Goal: Information Seeking & Learning: Learn about a topic

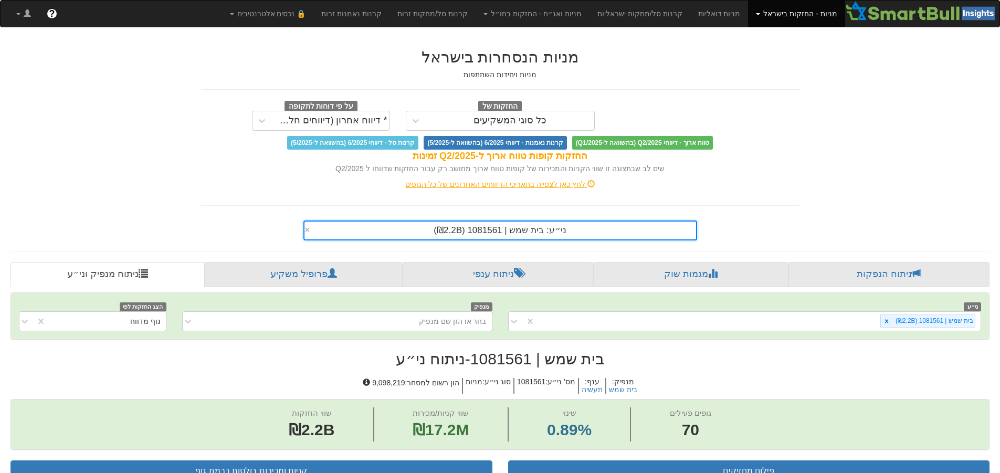
scroll to position [29, 0]
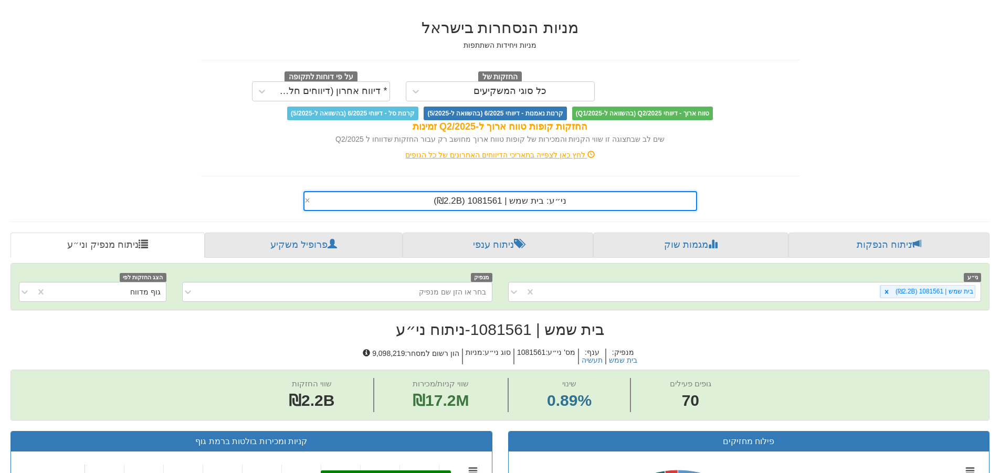
click at [425, 211] on div "ני״ע: ‏בית שמש | 1081561 ‎(₪2.2B)‎ ×" at bounding box center [500, 201] width 394 height 20
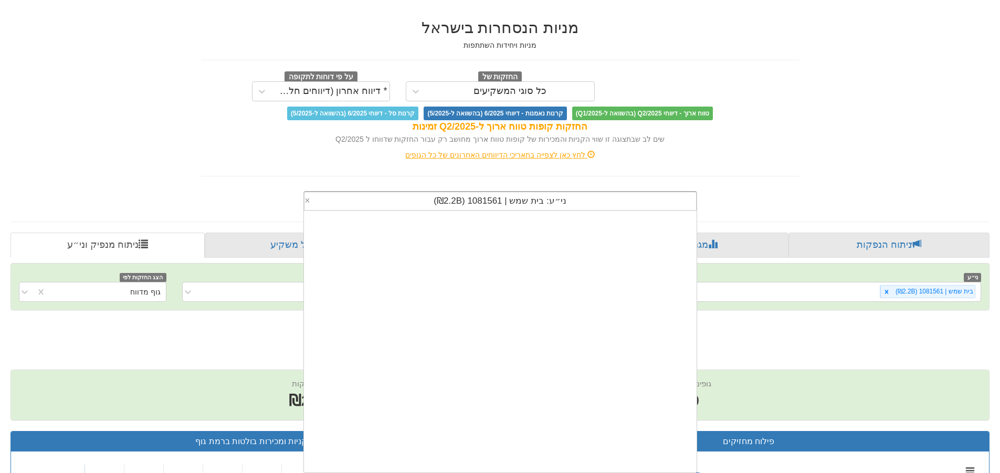
scroll to position [261, 0]
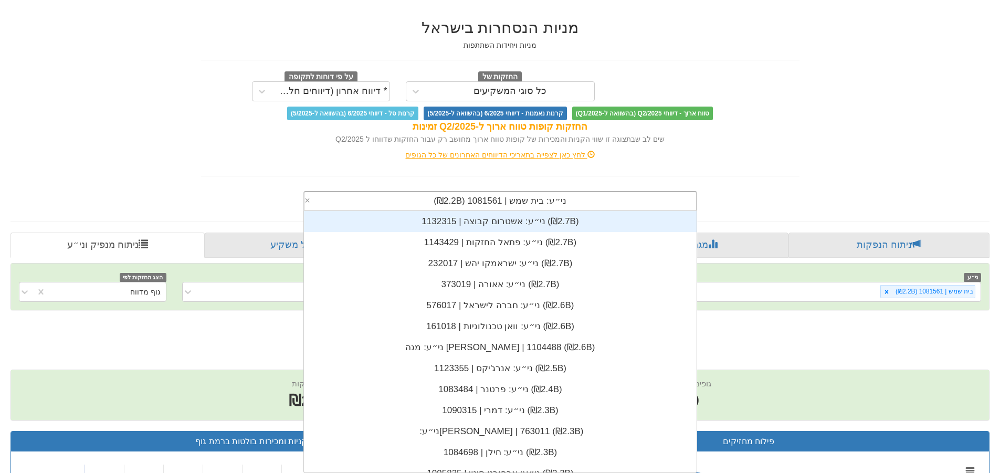
click at [419, 205] on div "ני״ע: ‏בית שמש | 1081561 ‎(₪2.2B)‎" at bounding box center [501, 201] width 392 height 18
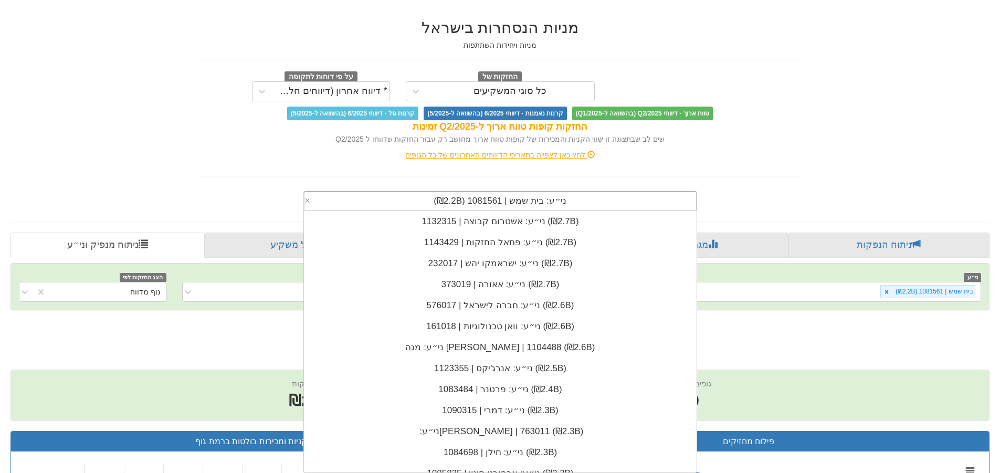
click at [419, 205] on div "ני״ע: ‏בית שמש | 1081561 ‎(₪2.2B)‎" at bounding box center [501, 201] width 392 height 18
click at [420, 204] on div "ני״ע: ‏בית שמש | 1081561 ‎(₪2.2B)‎" at bounding box center [501, 201] width 392 height 18
click at [605, 203] on div "ני״ע: ‏בית שמש | 1081561 ‎(₪2.2B)‎" at bounding box center [501, 201] width 392 height 18
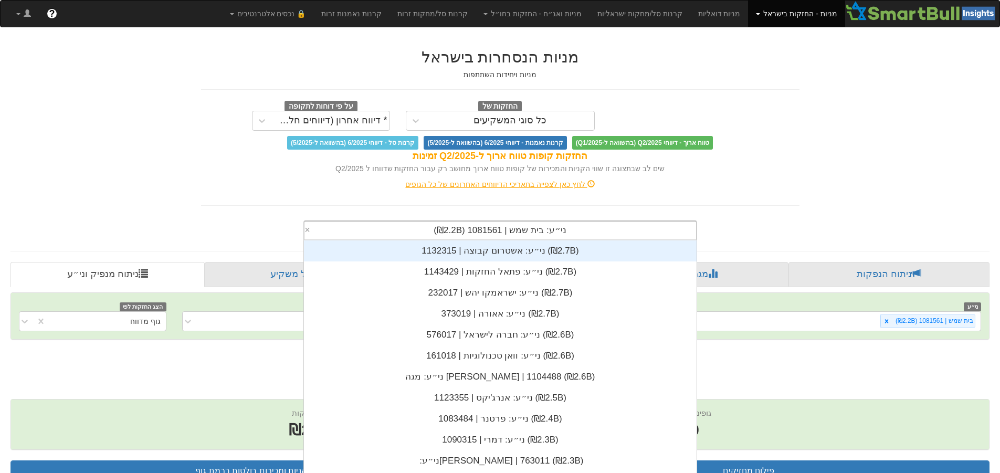
scroll to position [29, 0]
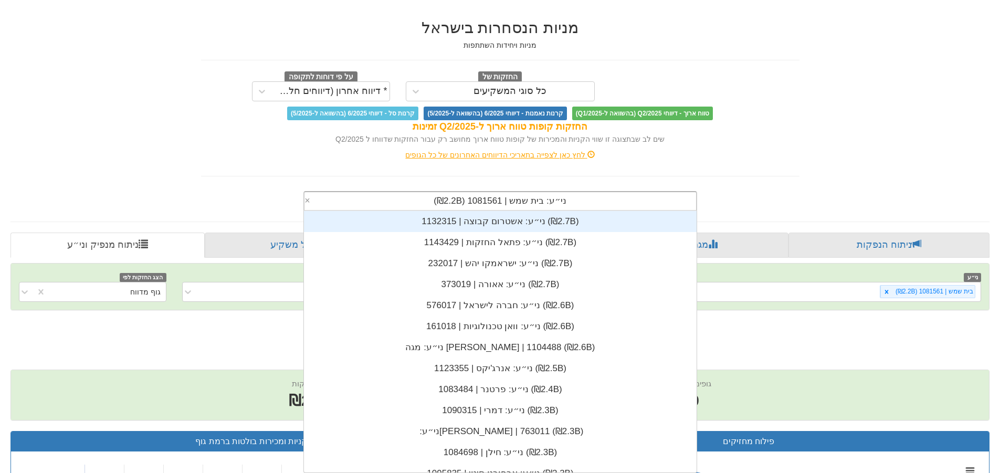
drag, startPoint x: 413, startPoint y: 228, endPoint x: 425, endPoint y: 229, distance: 12.2
click at [425, 211] on div "ני״ע: ‏בית שמש | 1081561 ‎(₪2.2B)‎ × ני״ע: ‏אורמת טכנו | 1134402 ‎(₪2.7B)‎ ני״ע…" at bounding box center [500, 201] width 394 height 20
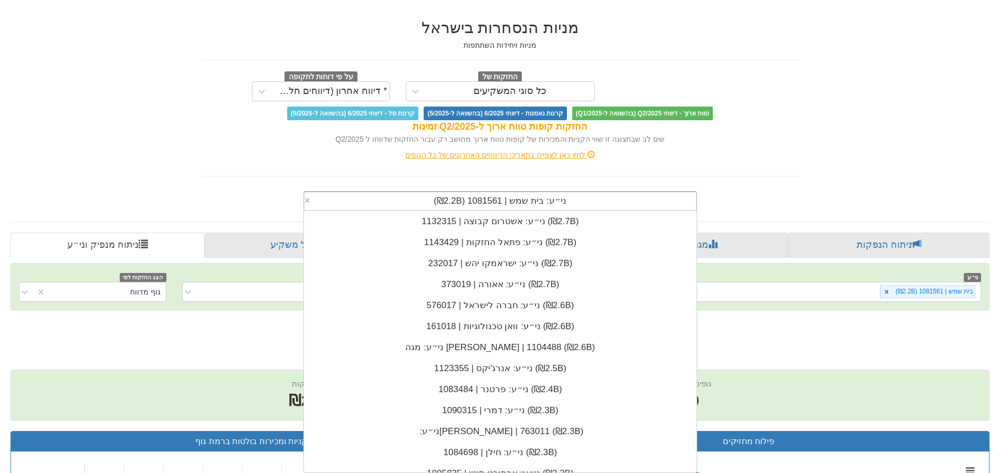
click at [417, 205] on div "ני״ע: ‏בית שמש | 1081561 ‎(₪2.2B)‎" at bounding box center [501, 201] width 392 height 18
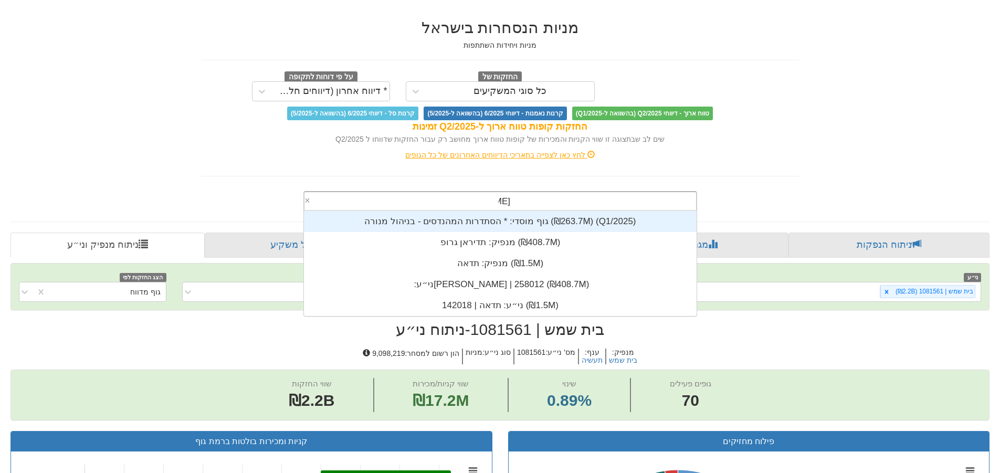
scroll to position [42, 0]
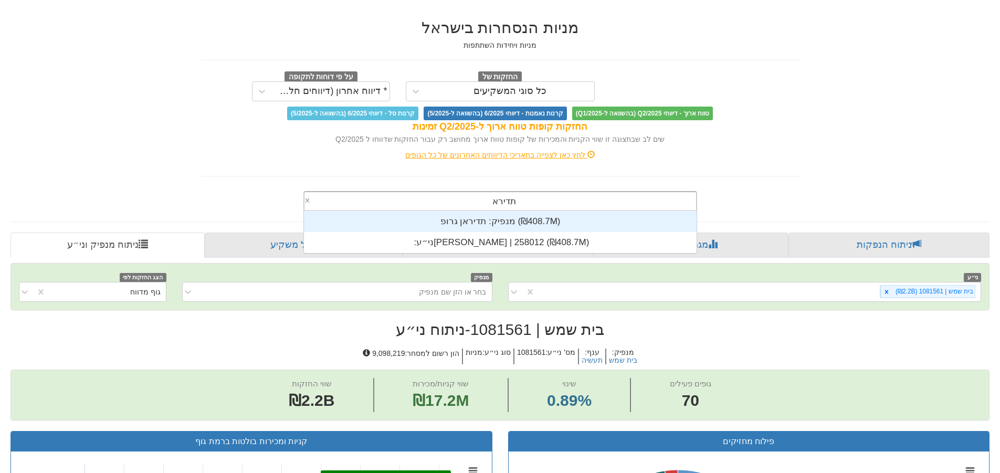
type input "תדיראן"
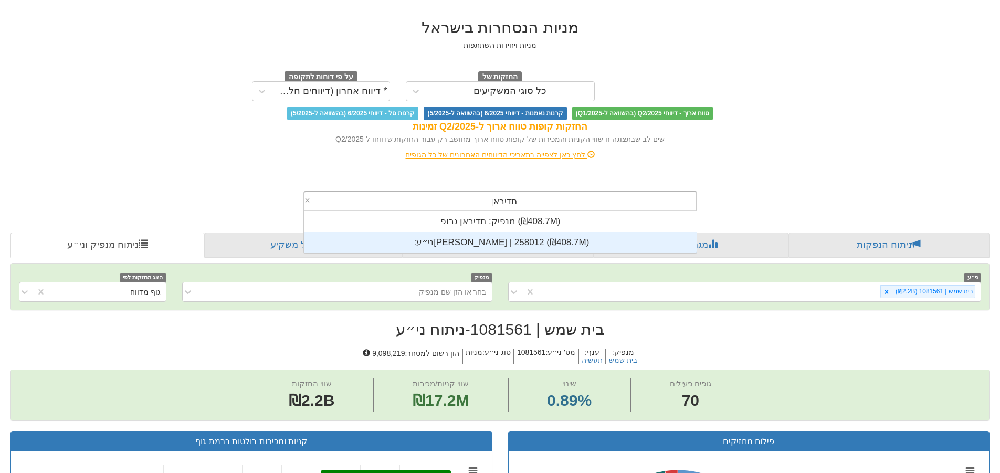
click at [480, 243] on div "ני״ע: ‏[PERSON_NAME] | 258012 ‎(₪408.7M)‎" at bounding box center [500, 242] width 393 height 21
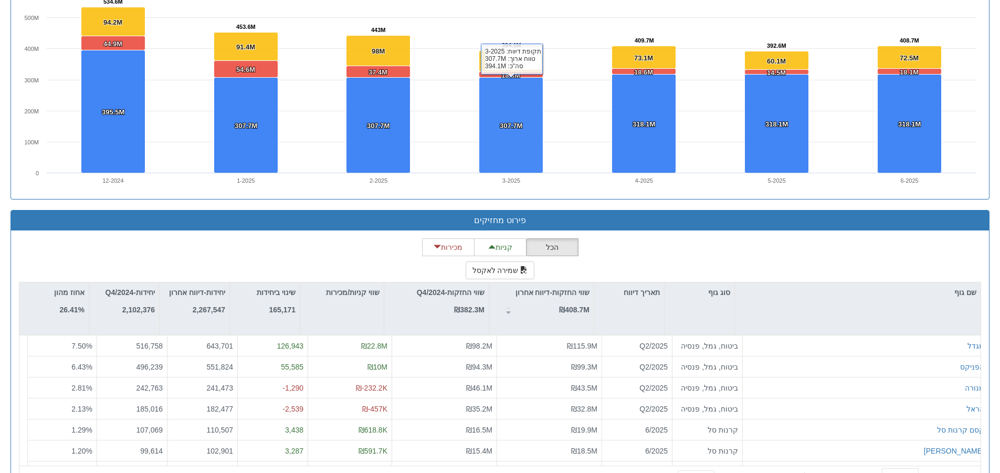
scroll to position [806, 0]
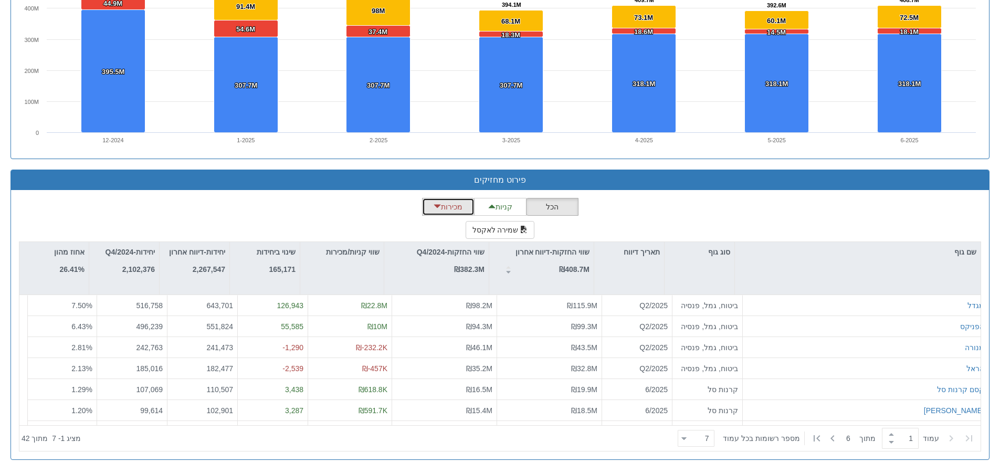
click at [457, 211] on button "מכירות" at bounding box center [448, 207] width 53 height 18
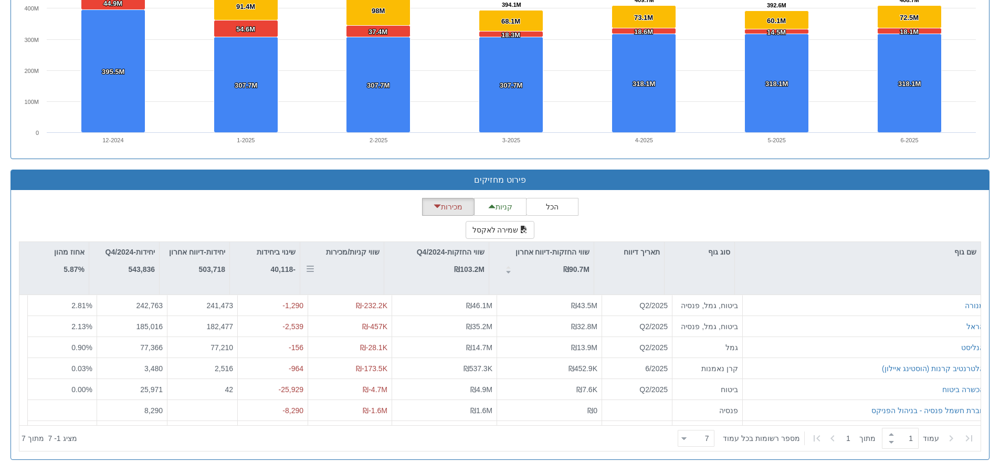
click at [363, 272] on div "שווי קניות/מכירות" at bounding box center [341, 268] width 83 height 53
